Goal: Task Accomplishment & Management: Manage account settings

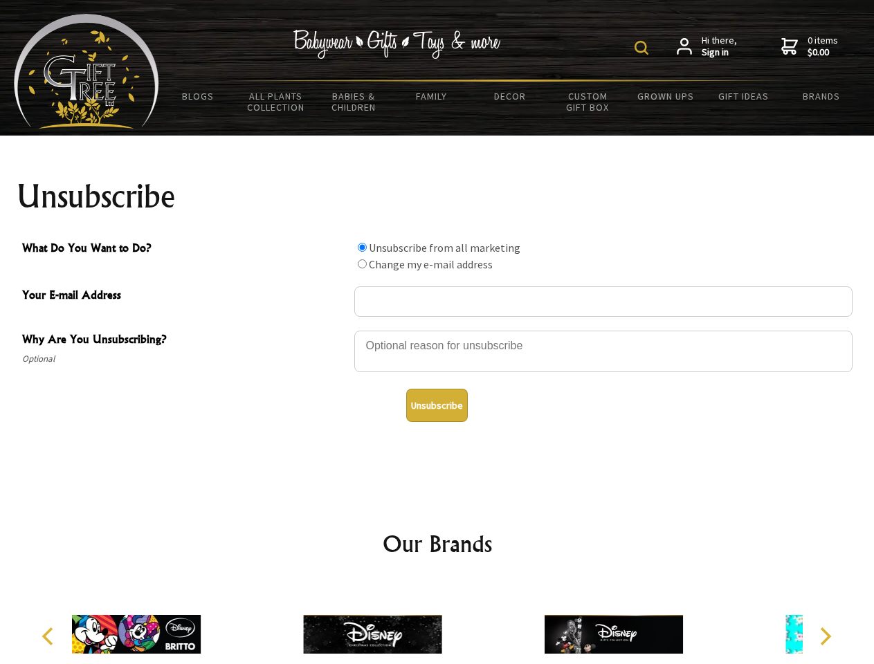
click at [644, 48] on img at bounding box center [642, 48] width 14 height 14
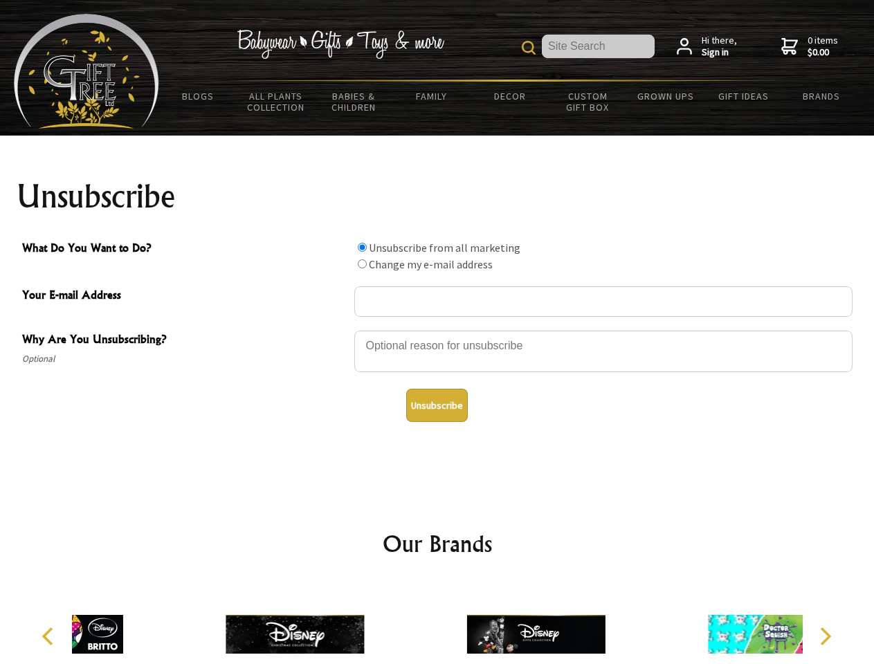
click at [437, 330] on div at bounding box center [603, 353] width 498 height 48
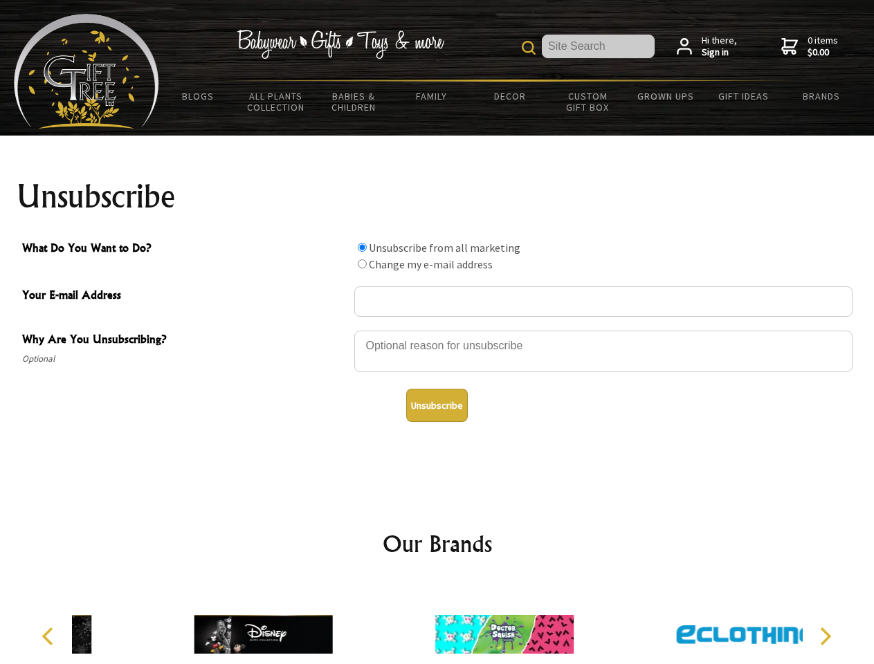
click at [362, 247] on input "What Do You Want to Do?" at bounding box center [362, 247] width 9 height 9
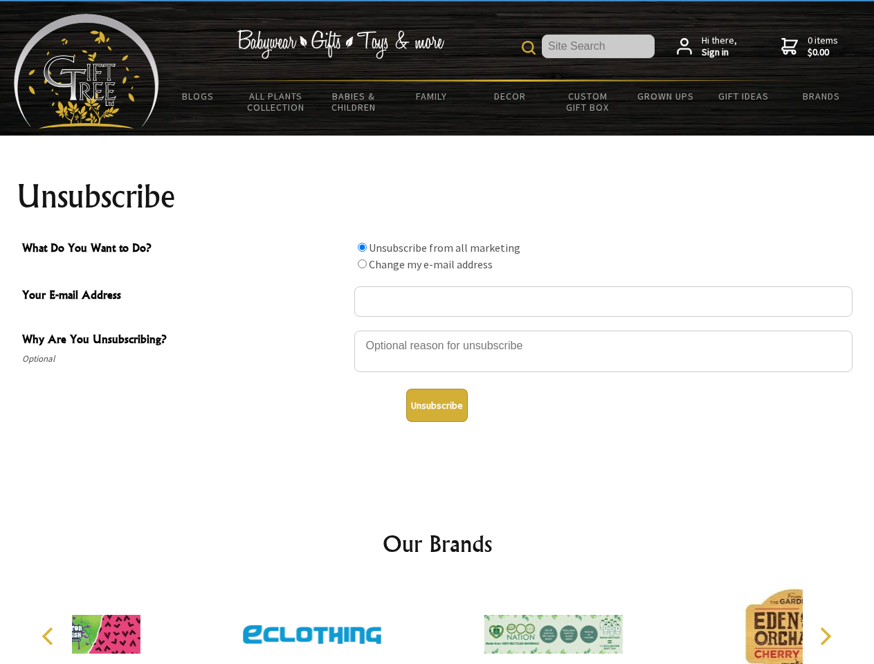
click at [362, 264] on input "What Do You Want to Do?" at bounding box center [362, 264] width 9 height 9
radio input "true"
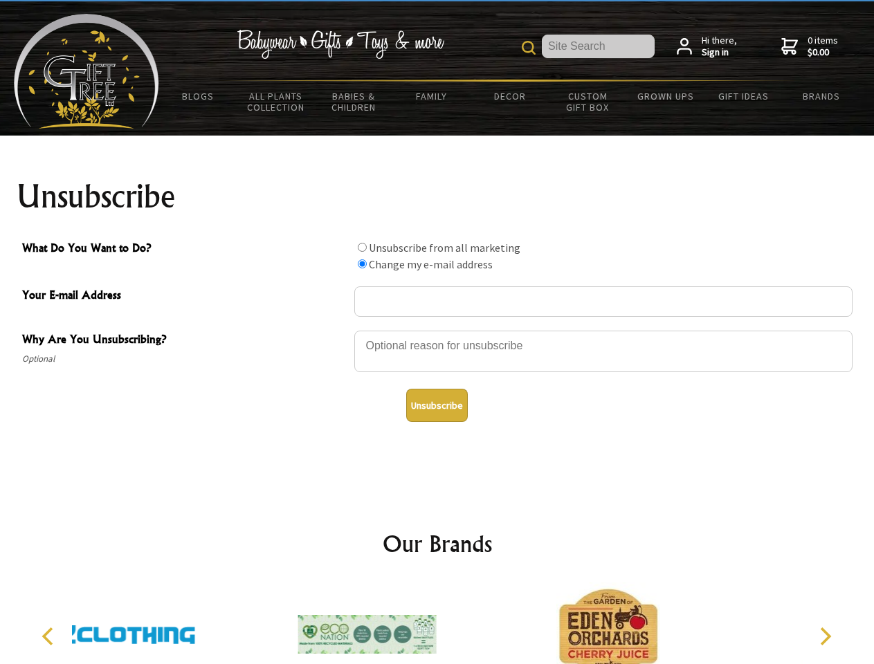
click at [437, 406] on button "Unsubscribe" at bounding box center [437, 405] width 62 height 33
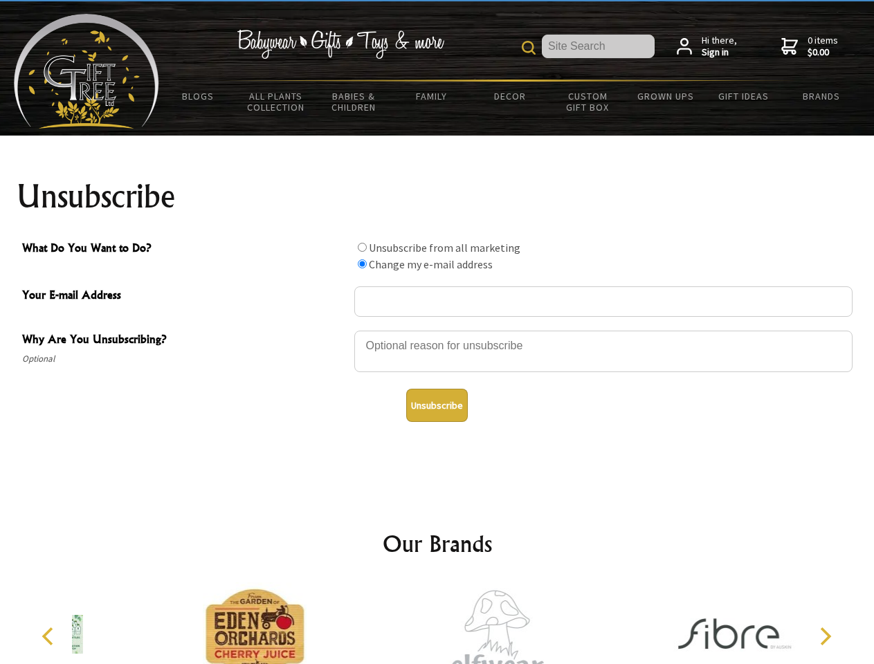
click at [50, 637] on icon "Previous" at bounding box center [49, 637] width 18 height 18
